Goal: Task Accomplishment & Management: Complete application form

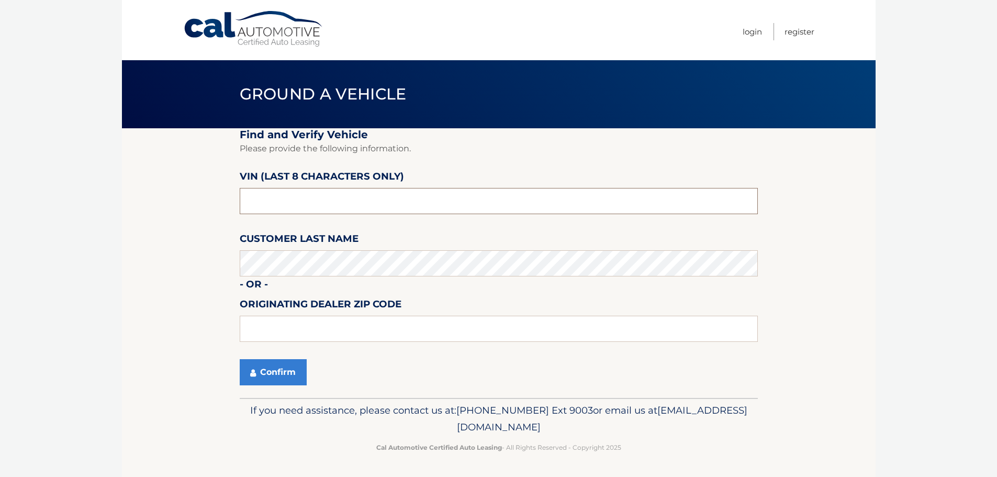
click at [366, 197] on input "text" at bounding box center [499, 201] width 518 height 26
type input "NC546446"
click at [284, 362] on button "Confirm" at bounding box center [273, 372] width 67 height 26
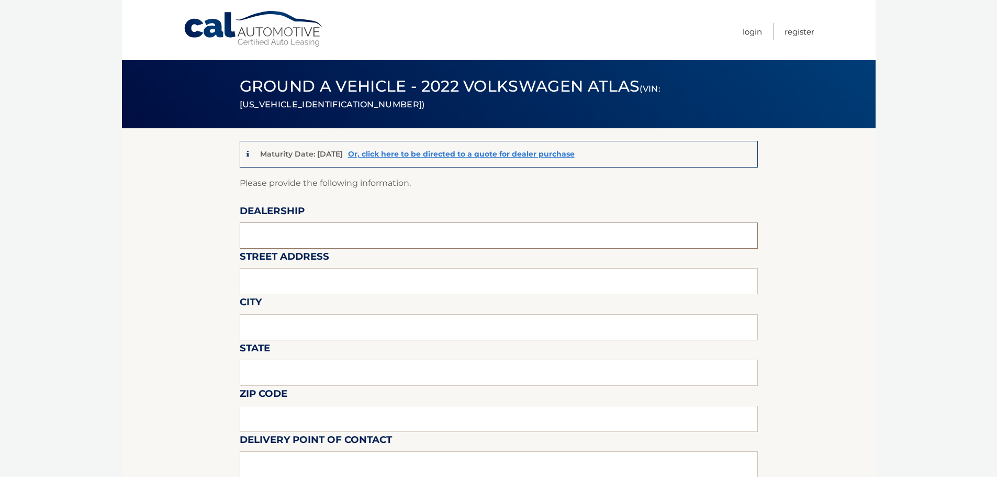
click at [290, 242] on input "text" at bounding box center [499, 235] width 518 height 26
type input "Gunther Volksagen of Delray Beach"
click at [303, 281] on input "text" at bounding box center [499, 281] width 518 height 26
type input "2401 North Federal Highway"
click at [313, 326] on input "text" at bounding box center [499, 327] width 518 height 26
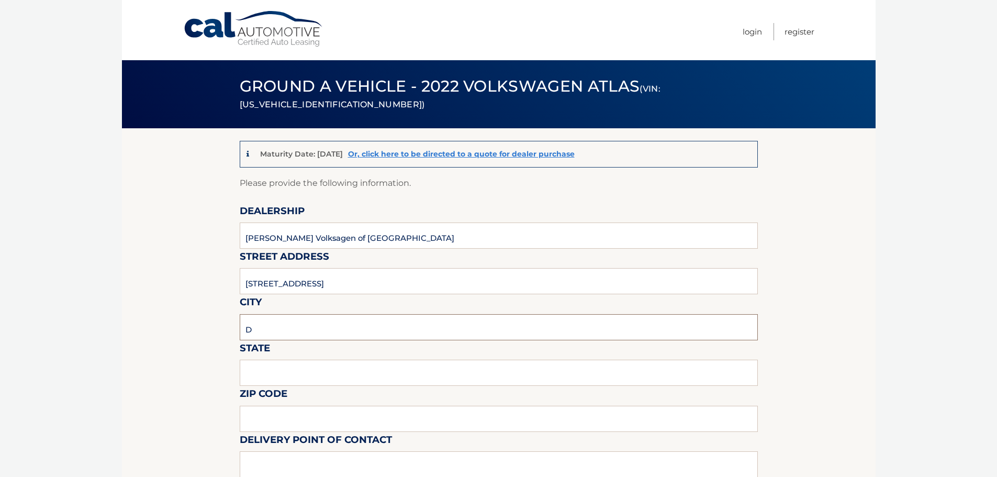
type input "Delray Beach"
type input "FL"
type input "33483"
type input "Langley Sweetapple"
type input "5619018986"
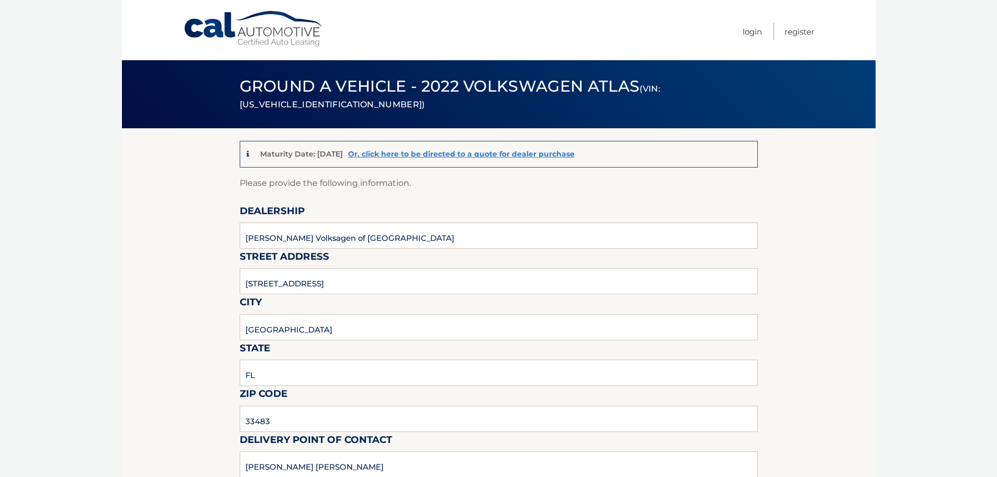
type input "wng@none.com"
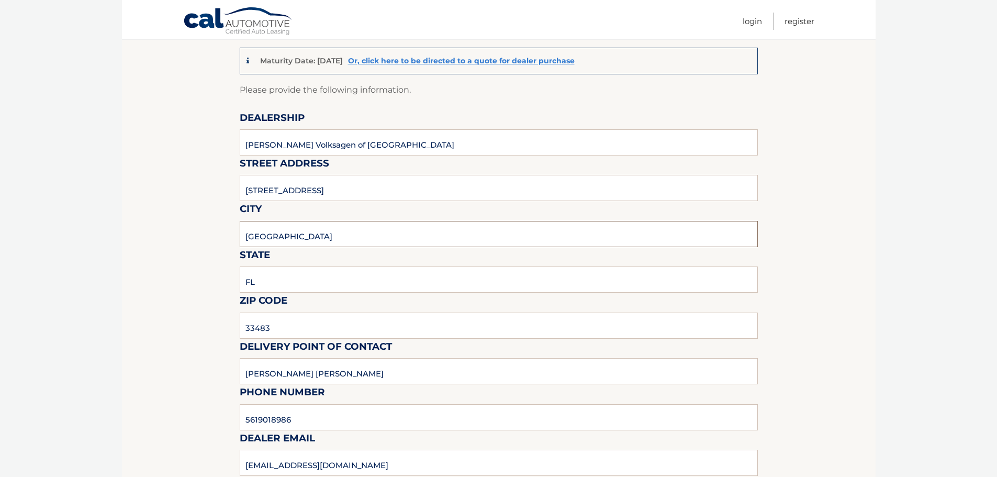
scroll to position [105, 0]
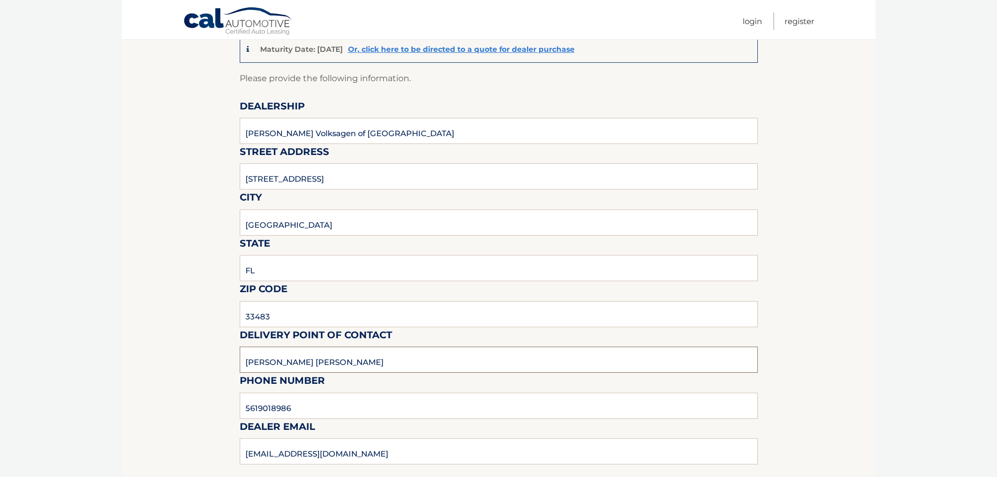
drag, startPoint x: 332, startPoint y: 359, endPoint x: -62, endPoint y: 342, distance: 394.5
click at [0, 342] on html "Cal Automotive Menu Login Register (VIN: 1V2JR2CA8NC546446)" at bounding box center [498, 133] width 997 height 477
type input "Matt Dion"
click at [305, 409] on input "5619018986" at bounding box center [499, 406] width 518 height 26
type input "5"
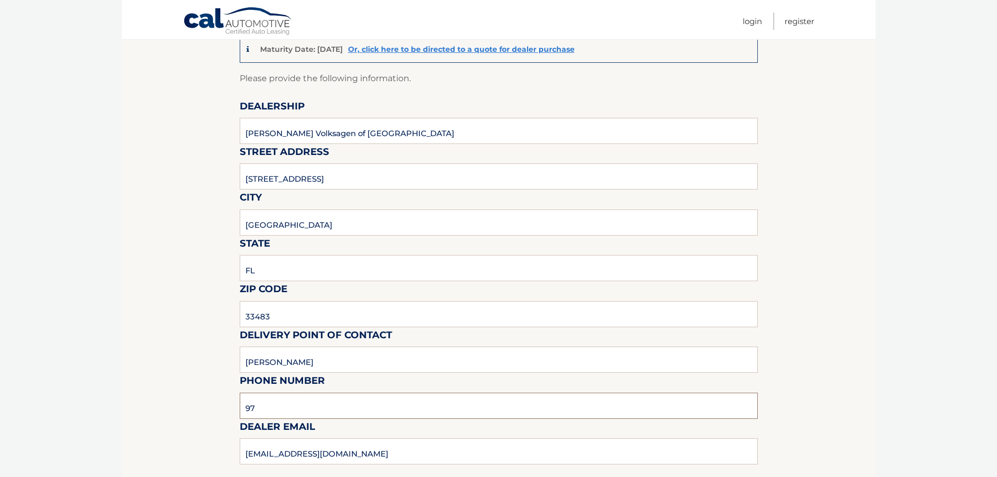
type input "978-333-3335"
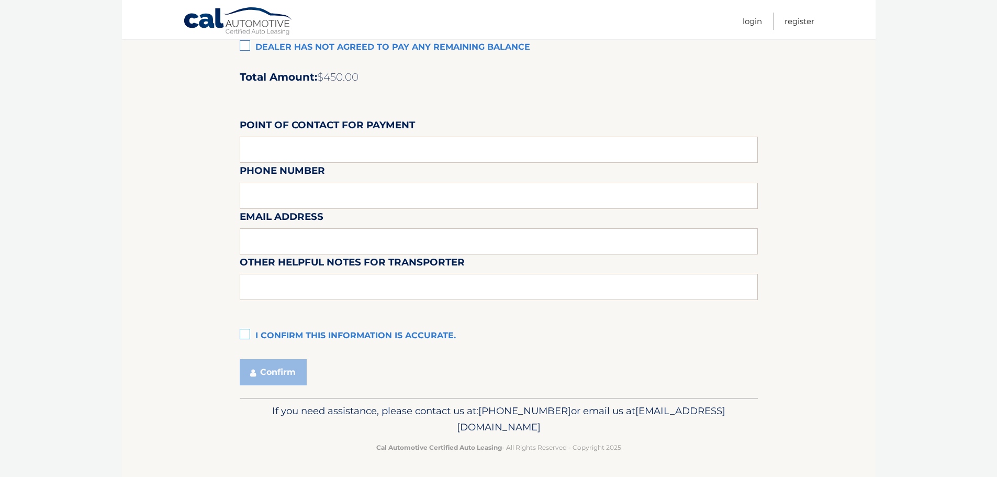
scroll to position [878, 0]
click at [243, 331] on label "I confirm this information is accurate." at bounding box center [499, 335] width 518 height 21
click at [0, 0] on input "I confirm this information is accurate." at bounding box center [0, 0] width 0 height 0
click at [254, 365] on button "Confirm" at bounding box center [273, 372] width 67 height 26
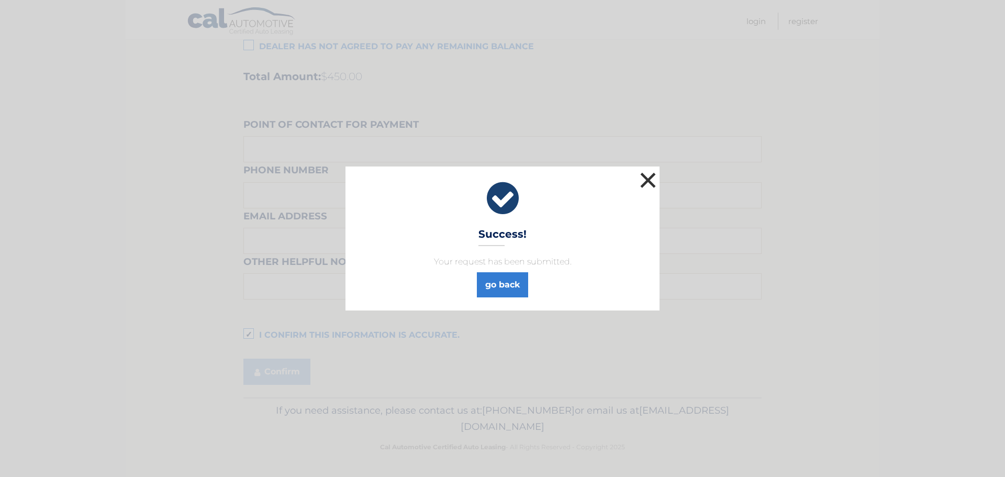
click at [646, 177] on button "×" at bounding box center [648, 180] width 21 height 21
